Goal: Task Accomplishment & Management: Use online tool/utility

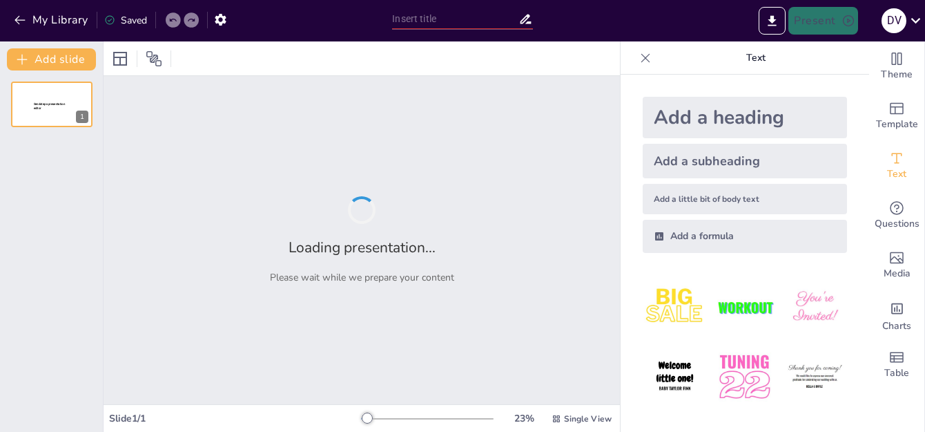
type input "Impulsa el Talento Infantil: Patrocina el Futuro del Fútbol en [GEOGRAPHIC_DATA]"
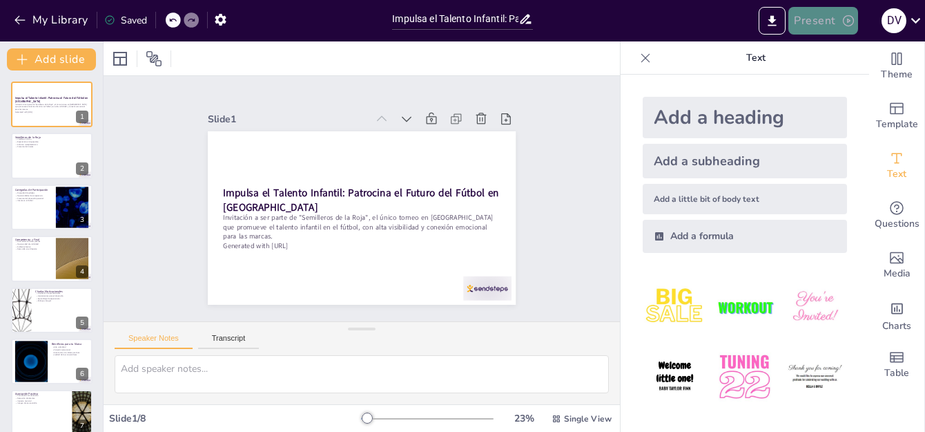
click at [817, 23] on button "Present" at bounding box center [822, 21] width 69 height 28
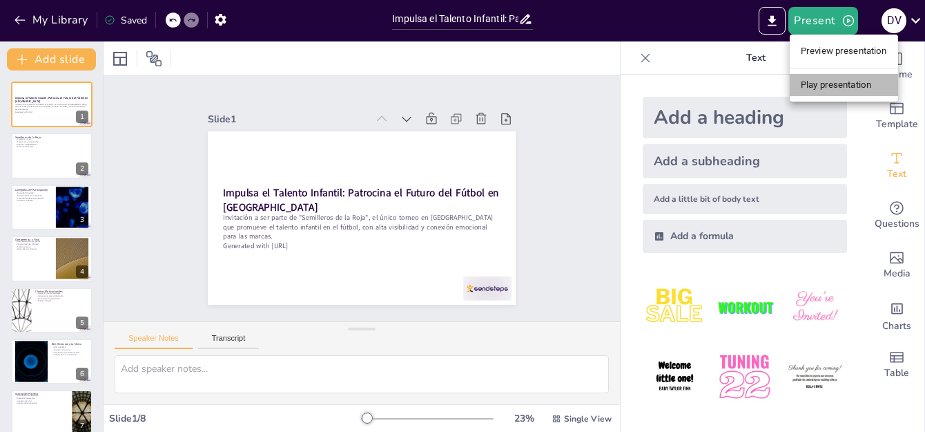
click at [824, 86] on li "Play presentation" at bounding box center [844, 85] width 108 height 22
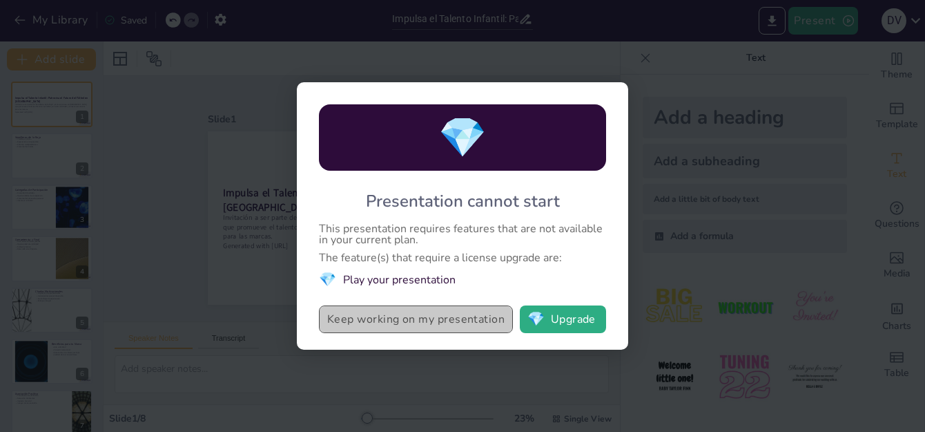
click at [449, 326] on button "Keep working on my presentation" at bounding box center [416, 319] width 194 height 28
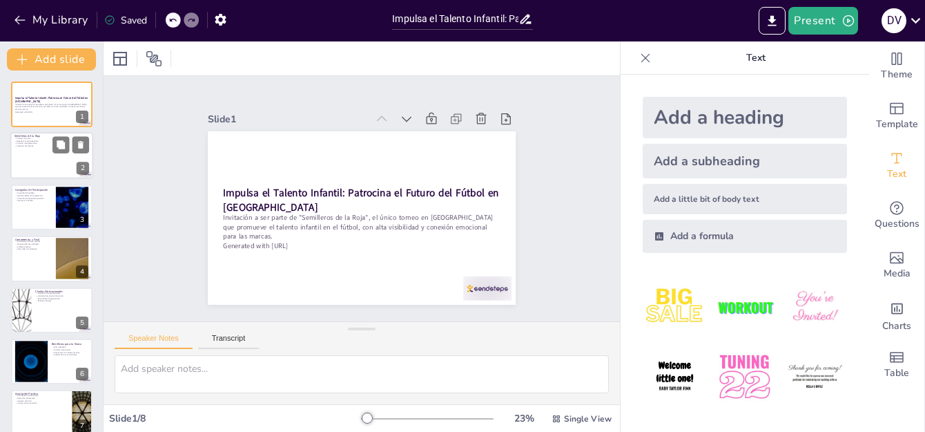
click at [66, 169] on div at bounding box center [51, 156] width 83 height 47
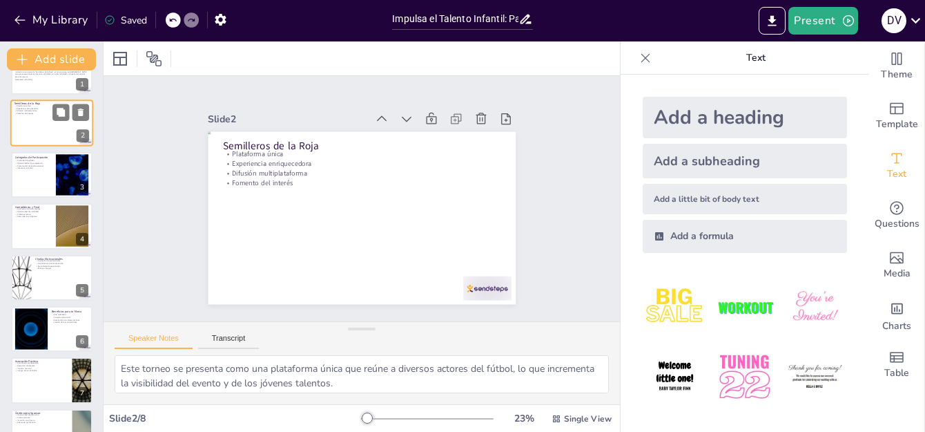
scroll to position [66, 0]
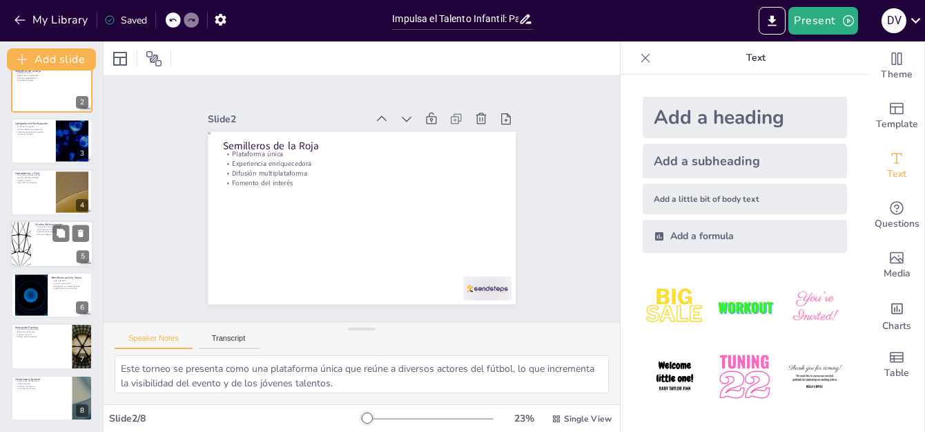
click at [49, 229] on p "Herramientas para el desarrollo" at bounding box center [62, 229] width 54 height 3
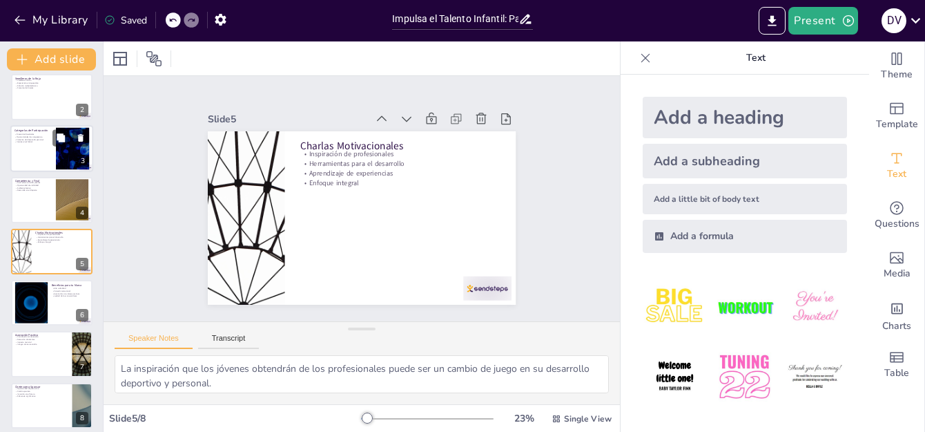
click at [52, 149] on div at bounding box center [51, 148] width 83 height 47
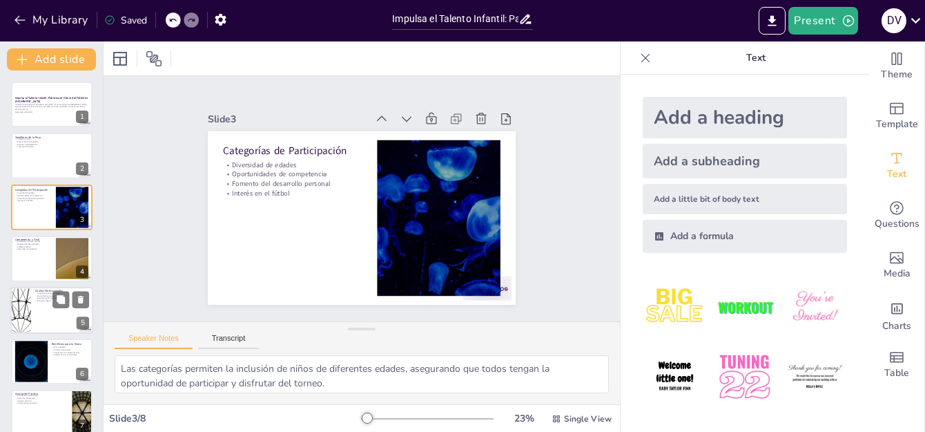
scroll to position [66, 0]
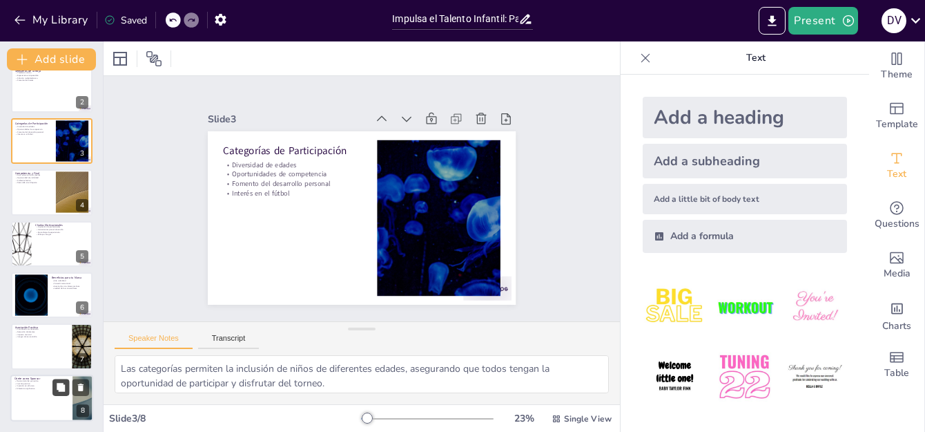
click at [61, 383] on icon at bounding box center [61, 387] width 8 height 8
type textarea "Unirse como sponsor representa una oportunidad única para las marcas de involuc…"
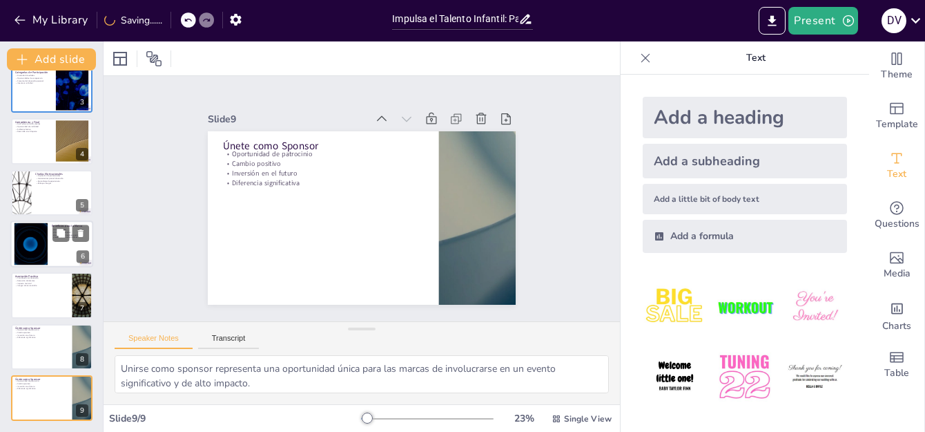
scroll to position [0, 0]
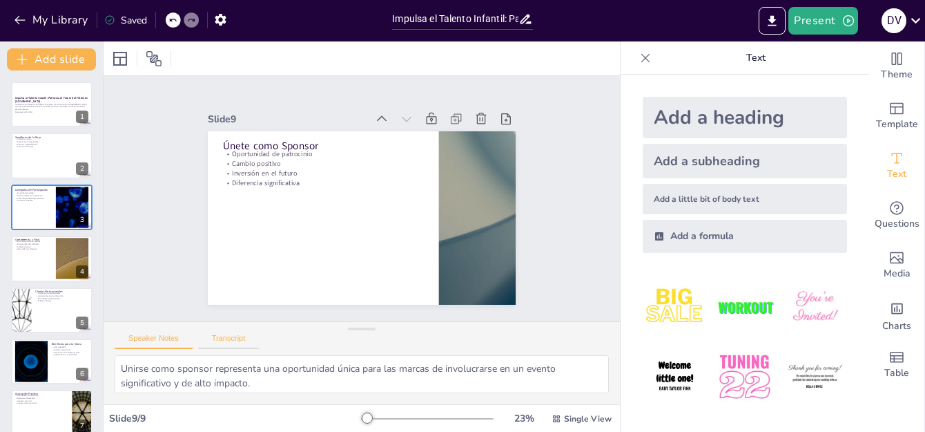
click at [229, 337] on button "Transcript" at bounding box center [228, 340] width 61 height 15
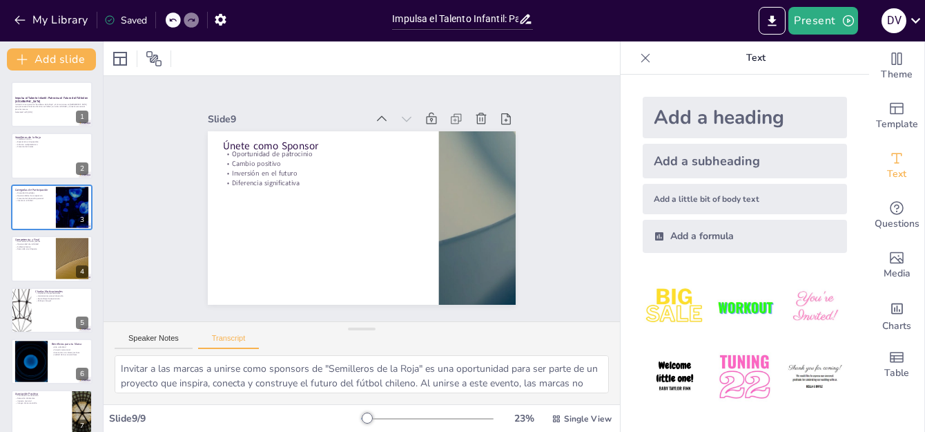
scroll to position [61, 0]
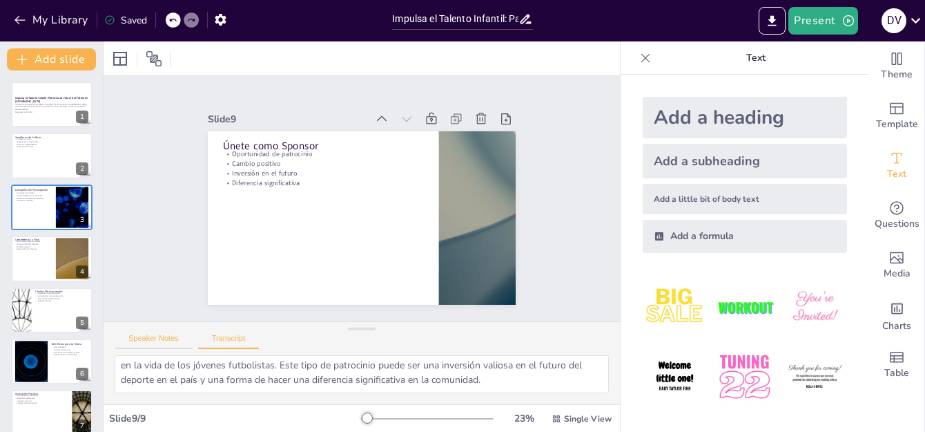
click at [157, 339] on button "Speaker Notes" at bounding box center [154, 340] width 78 height 15
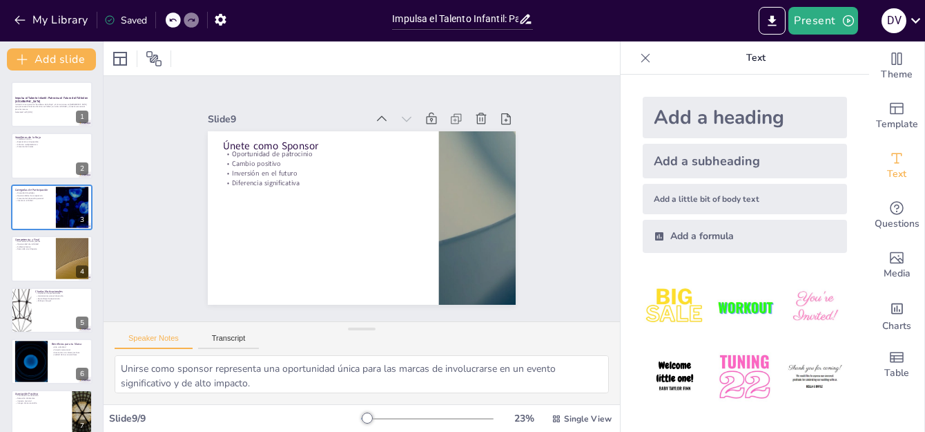
click at [639, 60] on icon at bounding box center [646, 58] width 14 height 14
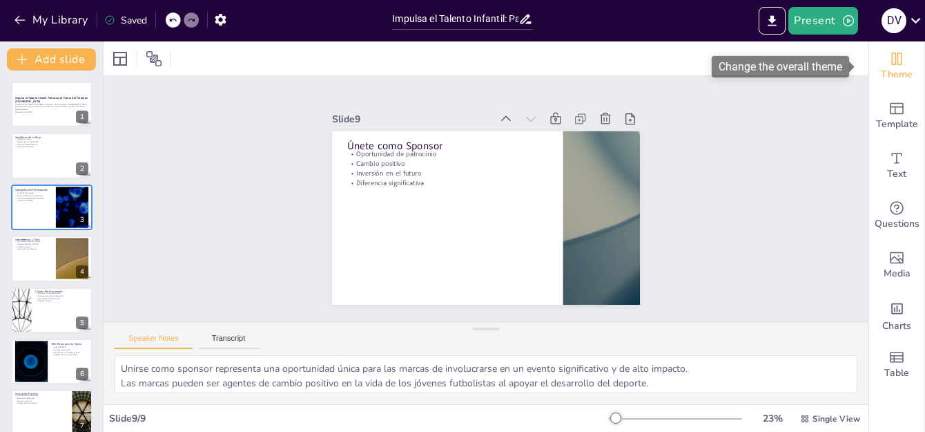
click at [889, 59] on icon "Change the overall theme" at bounding box center [897, 58] width 17 height 17
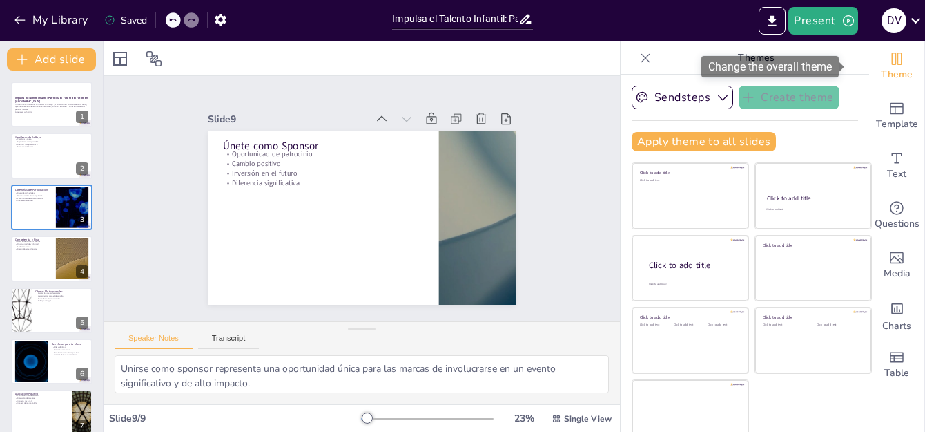
click at [889, 55] on icon "Change the overall theme" at bounding box center [897, 58] width 17 height 17
click at [639, 56] on icon at bounding box center [646, 58] width 14 height 14
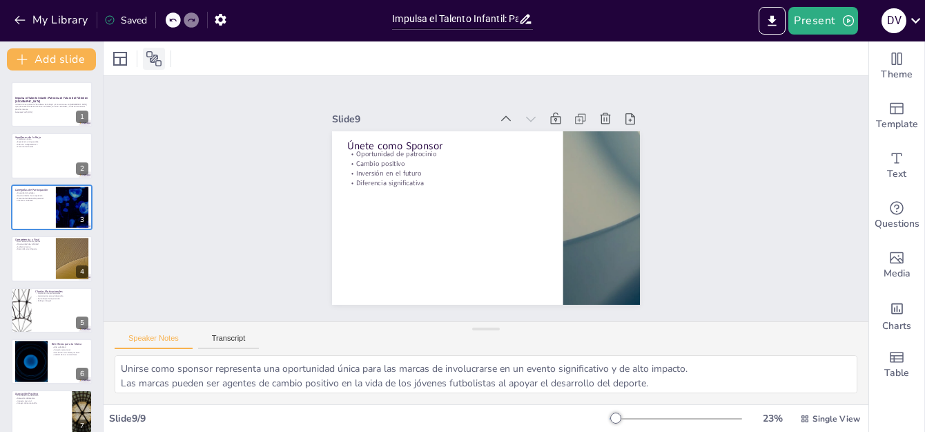
click at [159, 59] on icon at bounding box center [154, 58] width 17 height 17
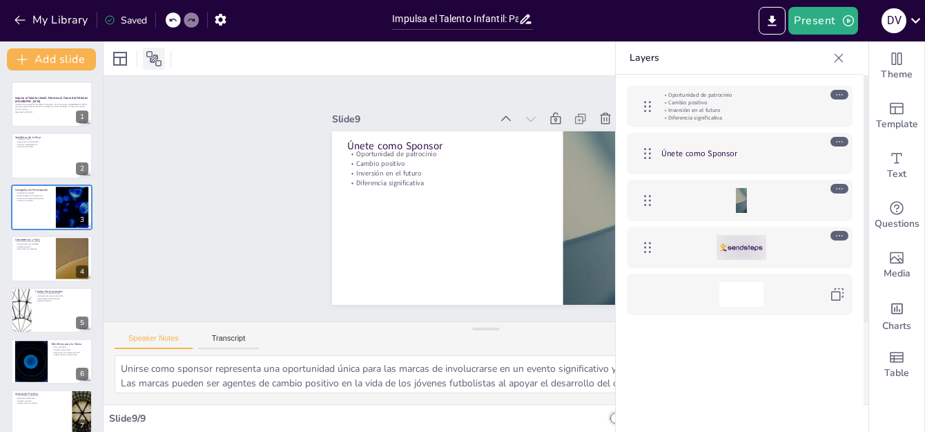
click at [159, 59] on icon at bounding box center [154, 58] width 17 height 17
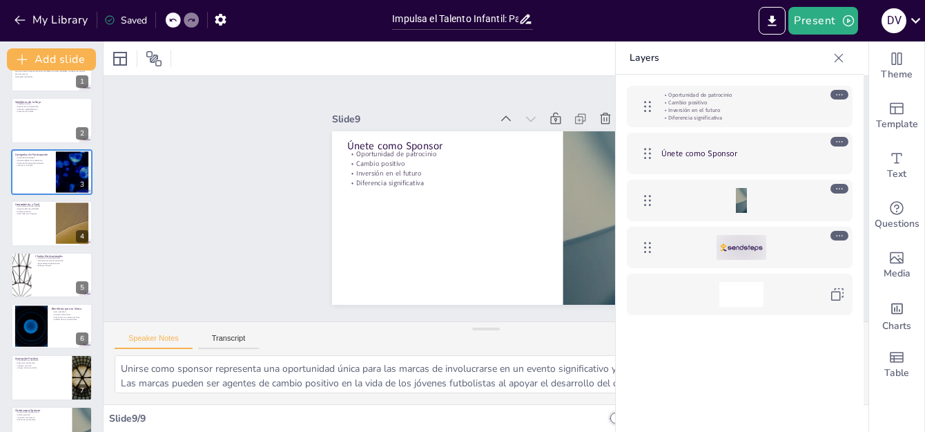
scroll to position [0, 0]
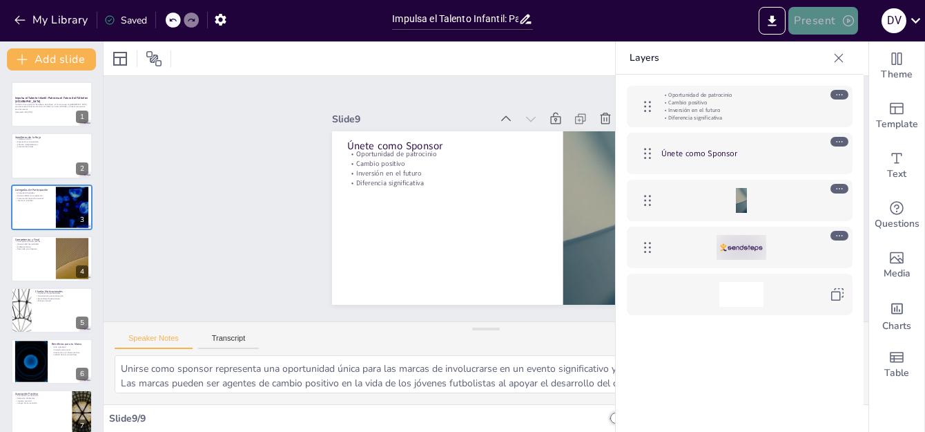
click at [806, 17] on button "Present" at bounding box center [822, 21] width 69 height 28
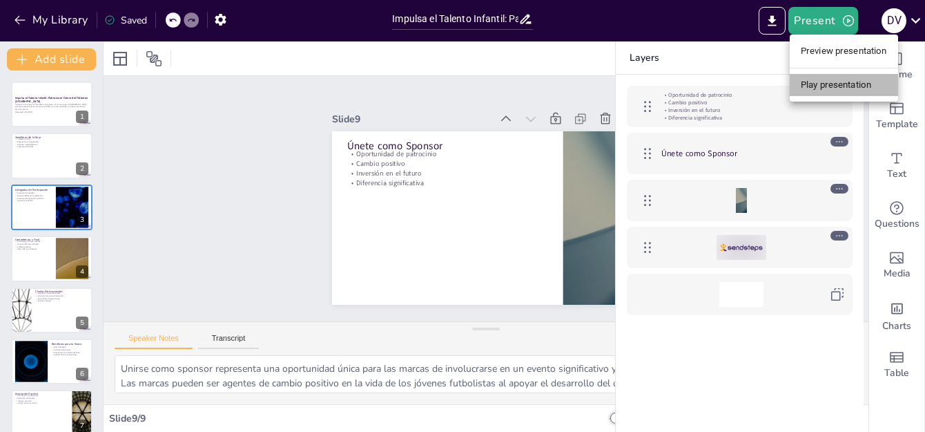
click at [826, 84] on li "Play presentation" at bounding box center [844, 85] width 108 height 22
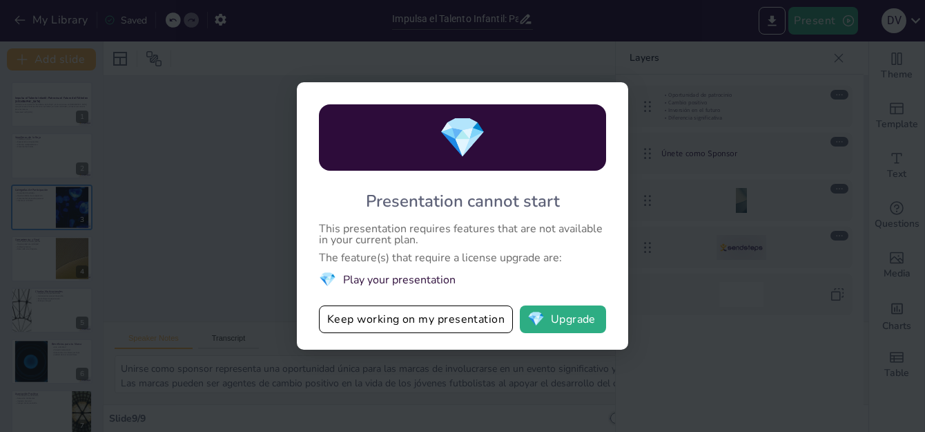
click at [414, 281] on li "💎 Play your presentation" at bounding box center [462, 279] width 287 height 19
click at [329, 276] on span "💎" at bounding box center [327, 279] width 17 height 19
click at [697, 296] on div "💎 Presentation cannot start This presentation requires features that are not av…" at bounding box center [462, 216] width 925 height 432
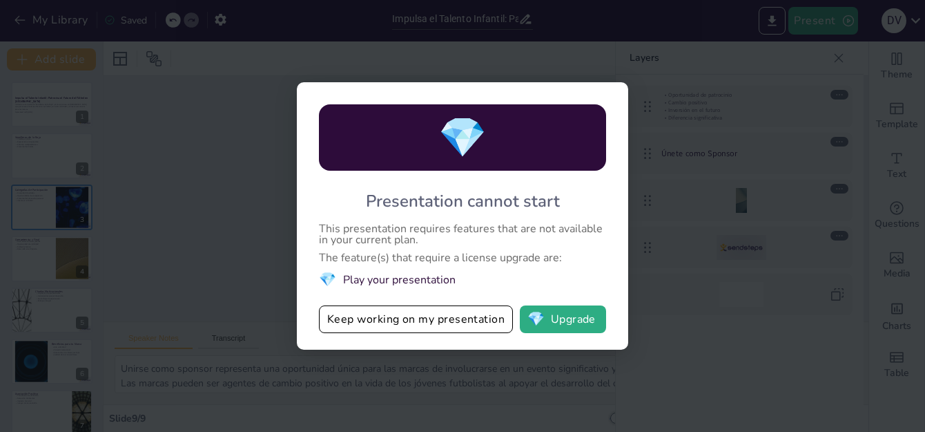
click at [554, 71] on div "💎 Presentation cannot start This presentation requires features that are not av…" at bounding box center [462, 216] width 925 height 432
click at [444, 322] on button "Keep working on my presentation" at bounding box center [416, 319] width 194 height 28
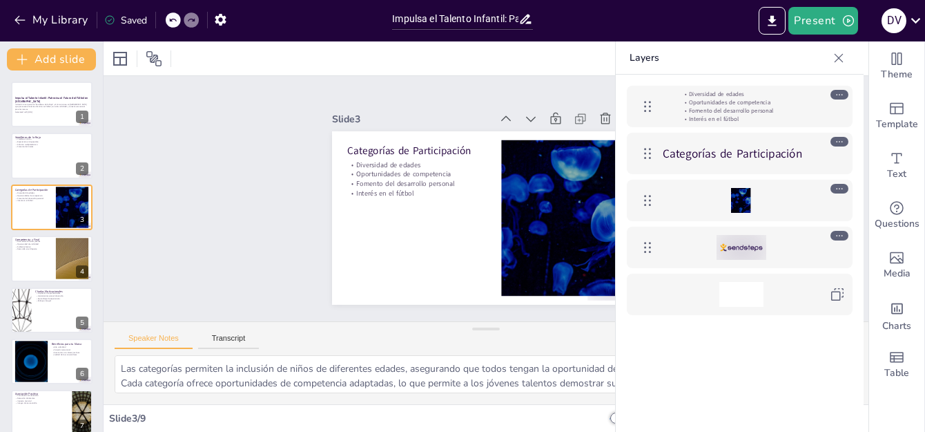
type textarea "Este torneo se presenta como una plataforma única que reúne a diversos actores …"
